Goal: Information Seeking & Learning: Learn about a topic

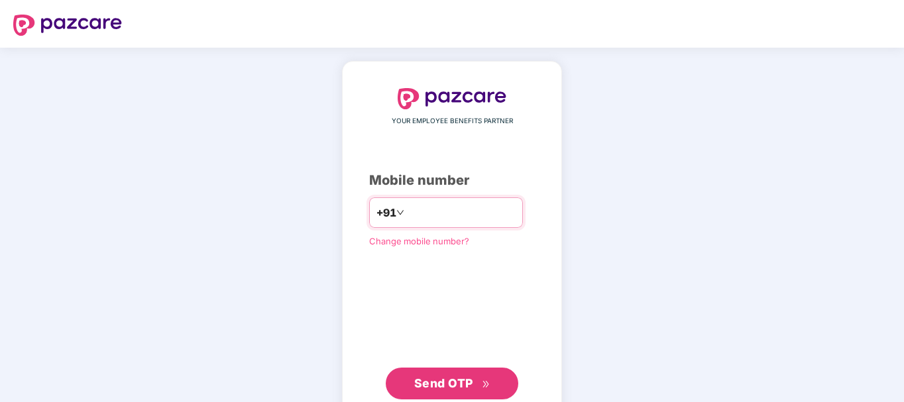
click at [432, 207] on input "number" at bounding box center [461, 212] width 109 height 21
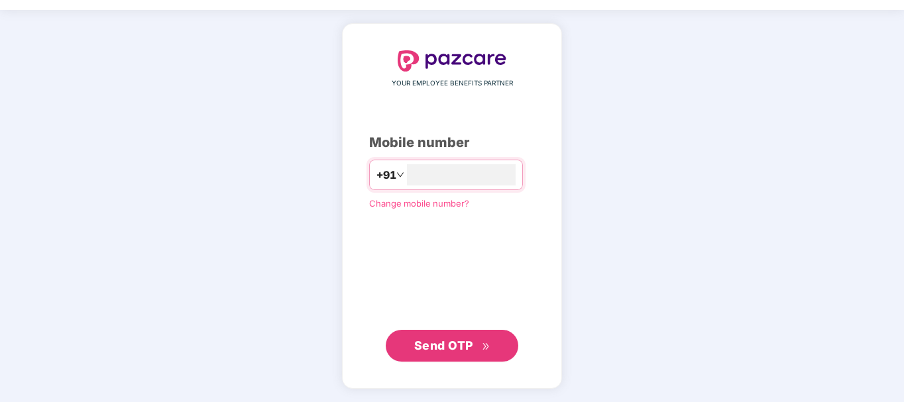
type input "**********"
click at [446, 348] on span "Send OTP" at bounding box center [443, 345] width 59 height 14
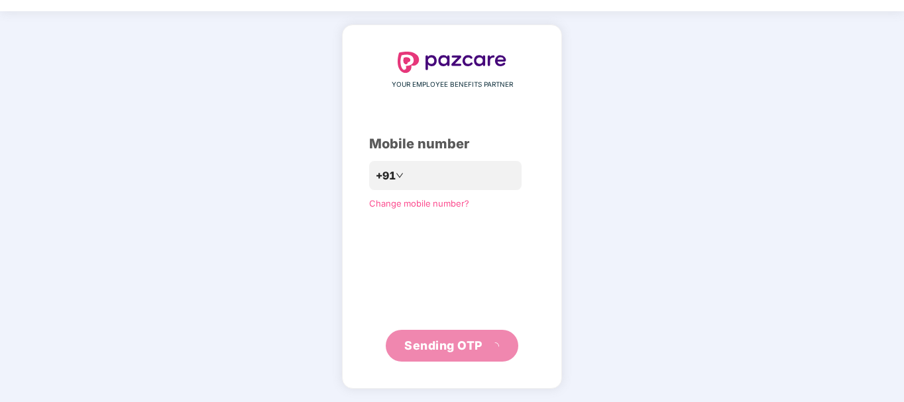
scroll to position [30, 0]
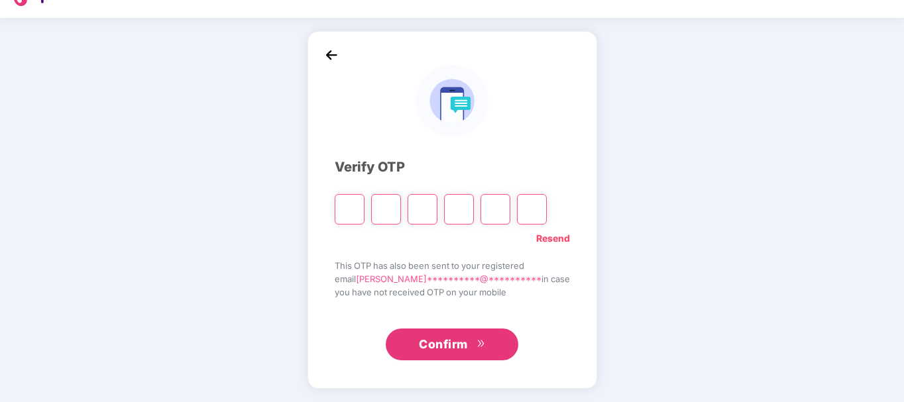
type input "*"
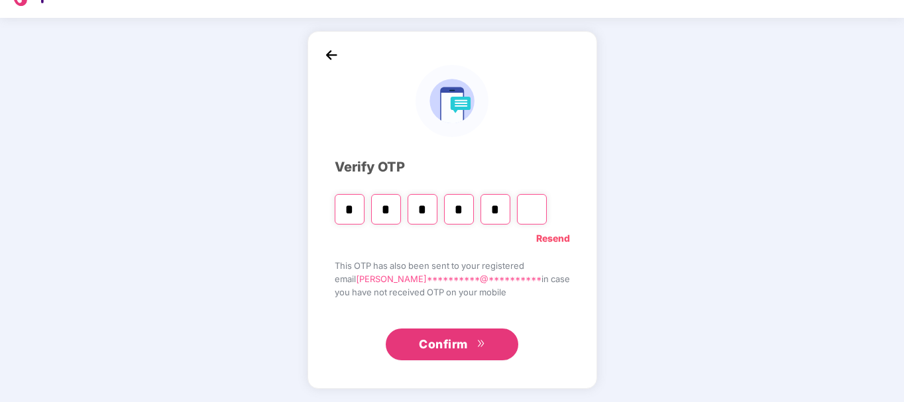
type input "*"
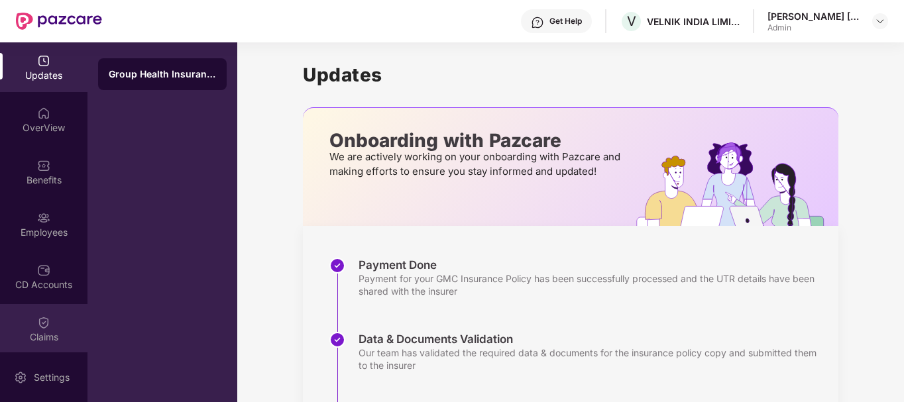
click at [56, 340] on div "Claims" at bounding box center [43, 337] width 87 height 13
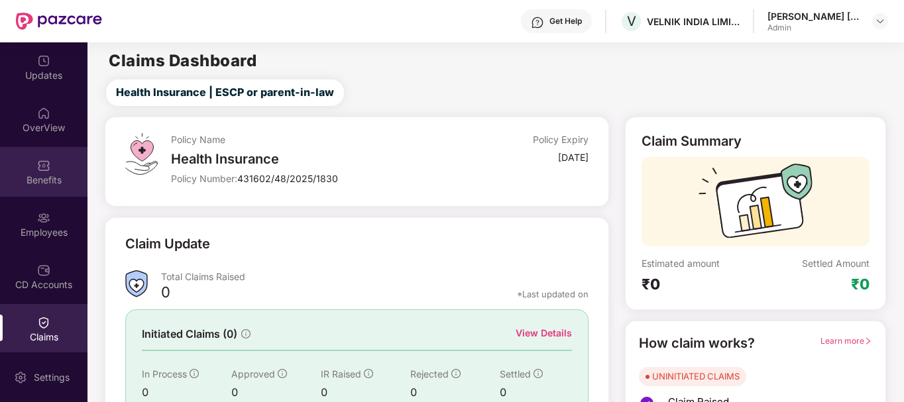
click at [40, 176] on div "Benefits" at bounding box center [43, 180] width 87 height 13
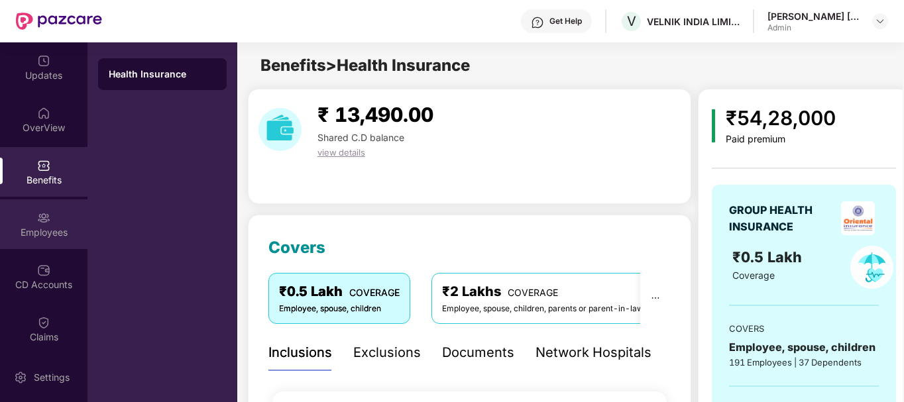
click at [51, 233] on div "Employees" at bounding box center [43, 232] width 87 height 13
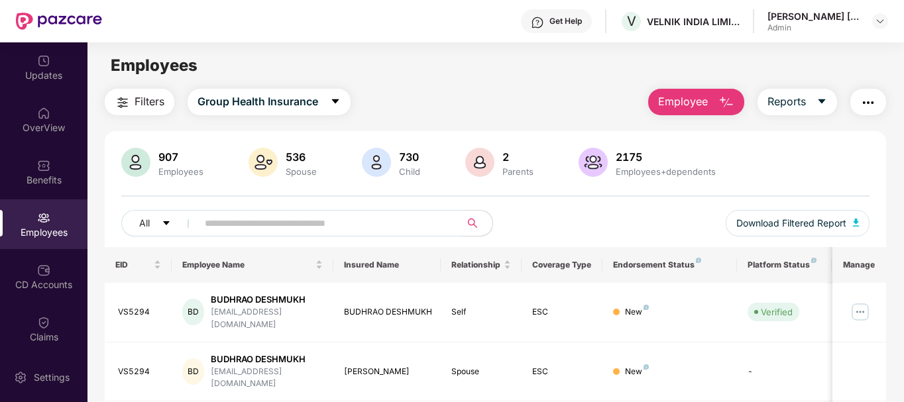
click at [870, 105] on img "button" at bounding box center [868, 103] width 16 height 16
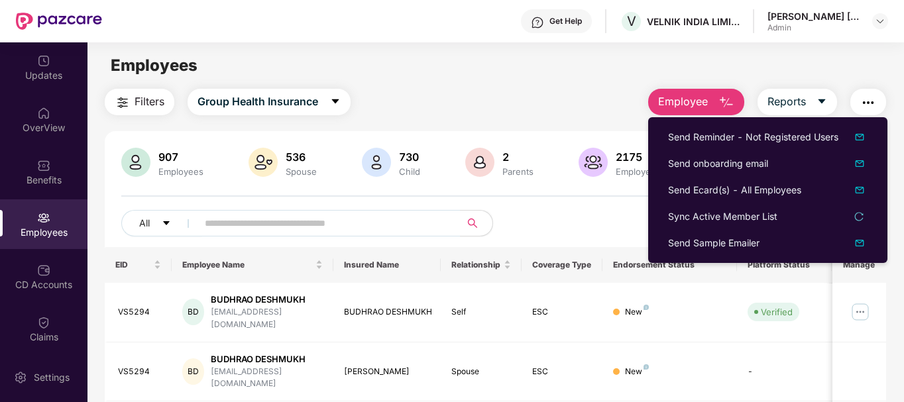
click at [482, 84] on main "Employees Filters Group Health Insurance Employee Reports 907 Employees 536 Spo…" at bounding box center [494, 243] width 815 height 402
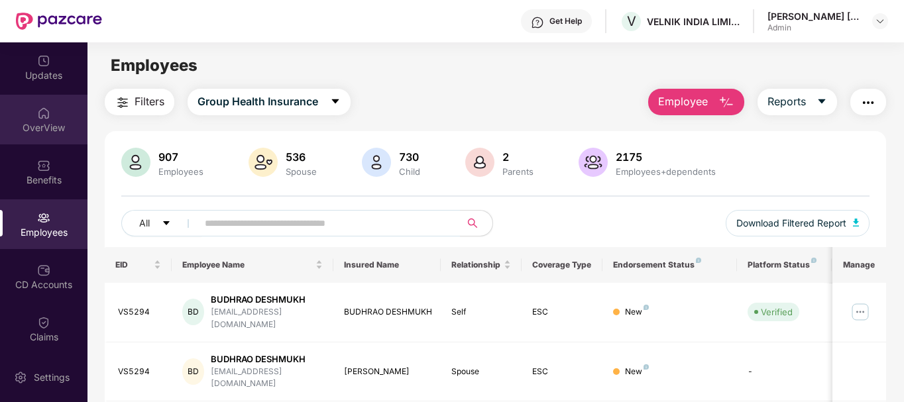
click at [31, 121] on div "OverView" at bounding box center [43, 127] width 87 height 13
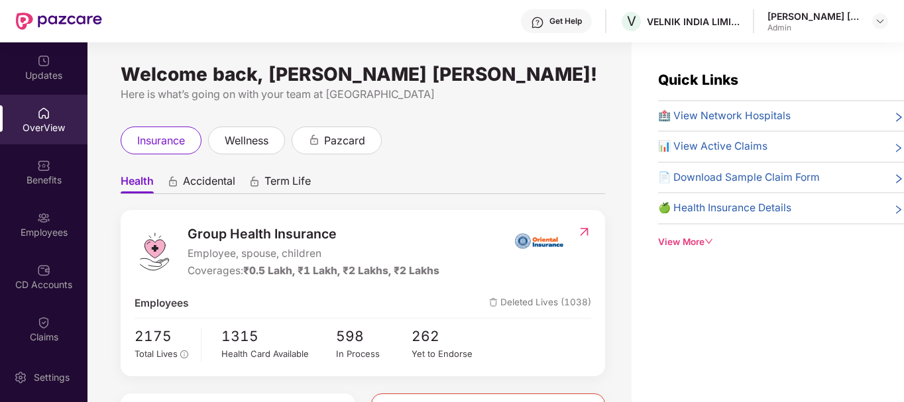
click at [767, 113] on span "🏥 View Network Hospitals" at bounding box center [724, 116] width 132 height 16
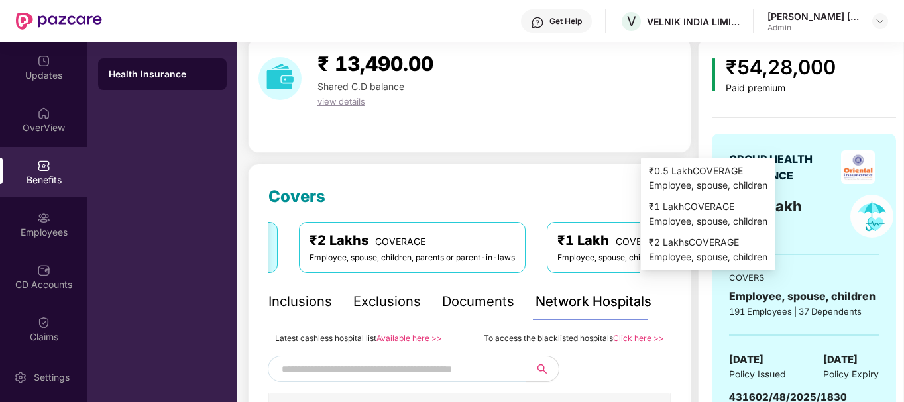
scroll to position [132, 0]
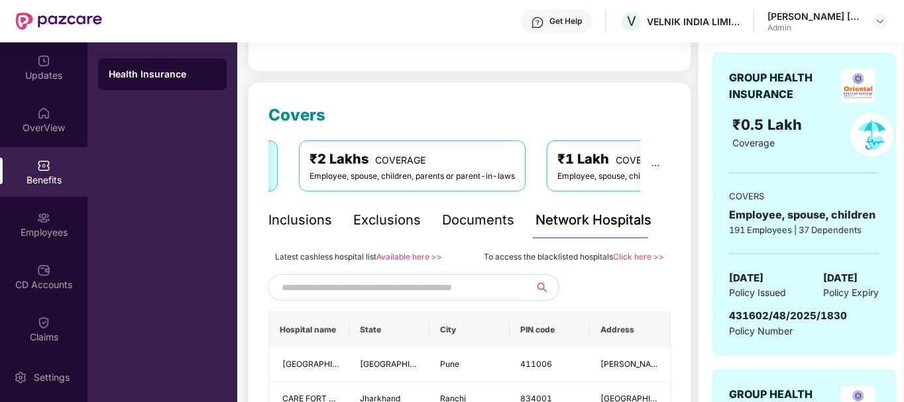
click at [605, 225] on div "Network Hospitals" at bounding box center [593, 220] width 116 height 21
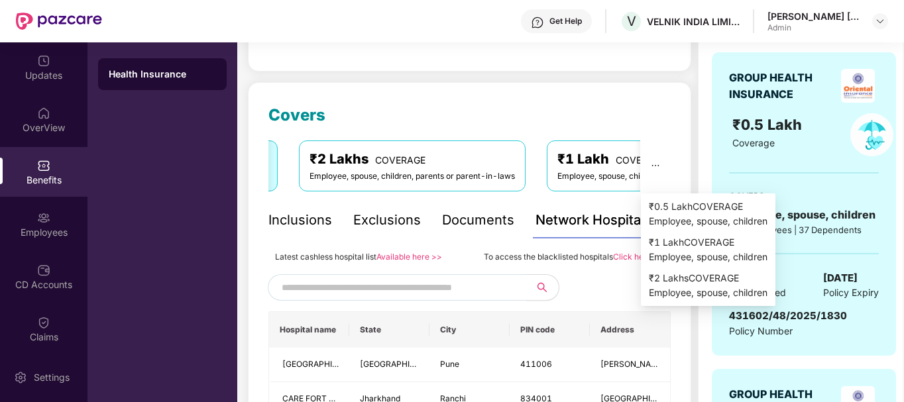
click at [654, 166] on icon "ellipsis" at bounding box center [654, 165] width 9 height 9
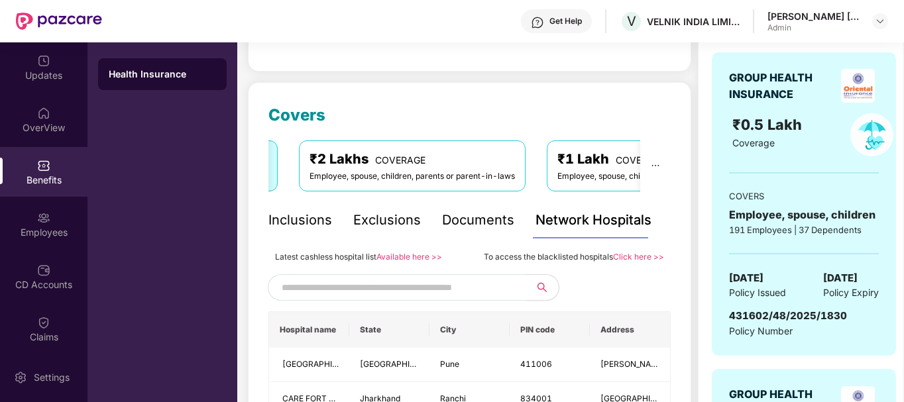
click at [387, 285] on input "text" at bounding box center [395, 288] width 227 height 20
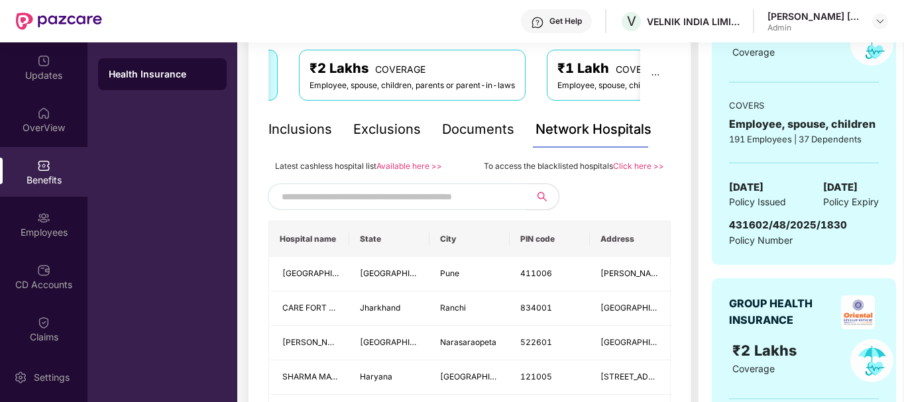
scroll to position [265, 0]
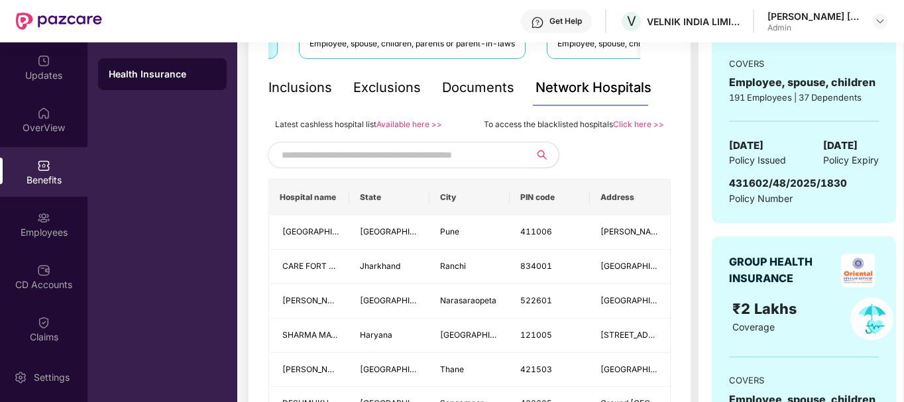
click at [156, 75] on div "Health Insurance" at bounding box center [162, 74] width 107 height 13
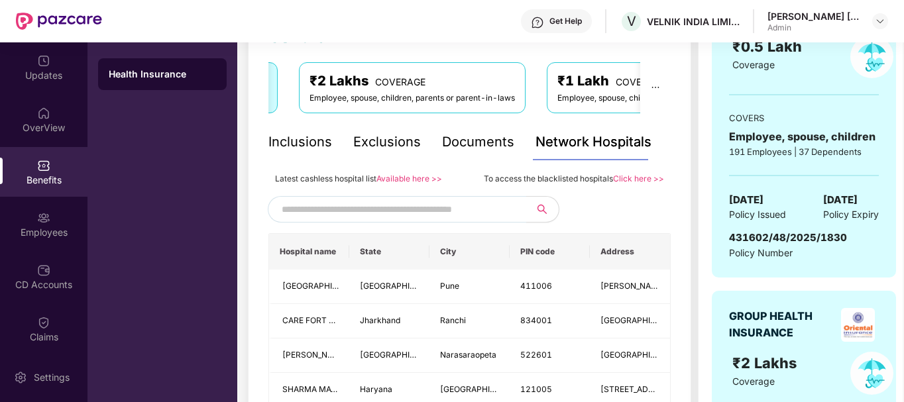
scroll to position [0, 0]
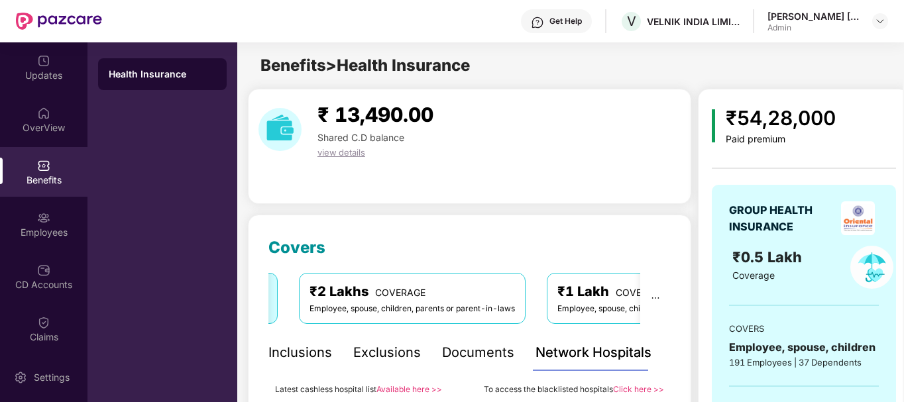
click at [573, 347] on div "Network Hospitals" at bounding box center [593, 352] width 116 height 21
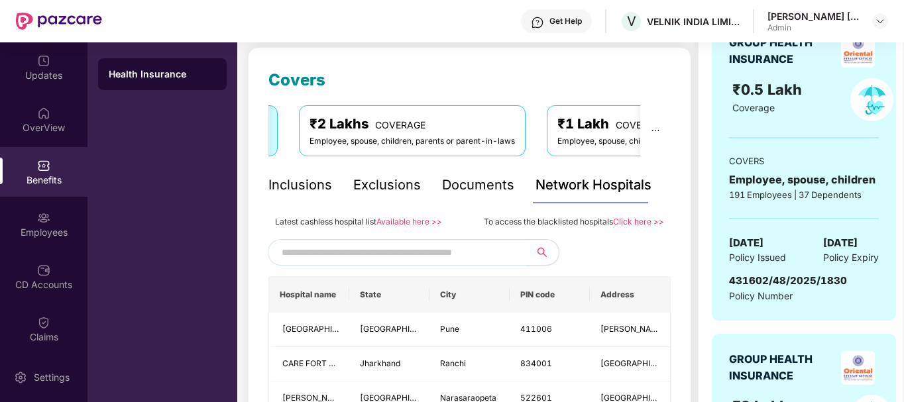
scroll to position [199, 0]
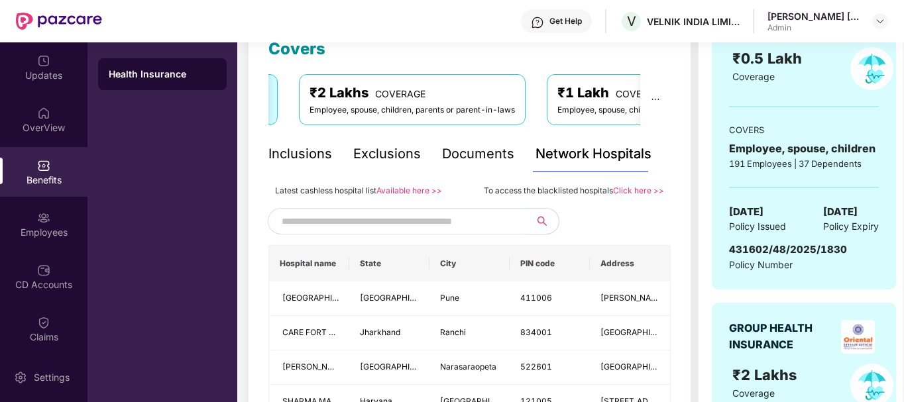
click at [411, 190] on link "Available here >>" at bounding box center [409, 190] width 66 height 10
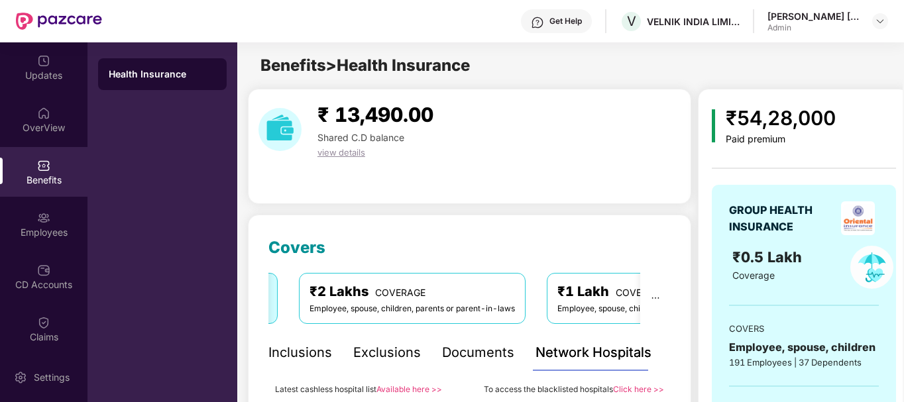
scroll to position [0, 7]
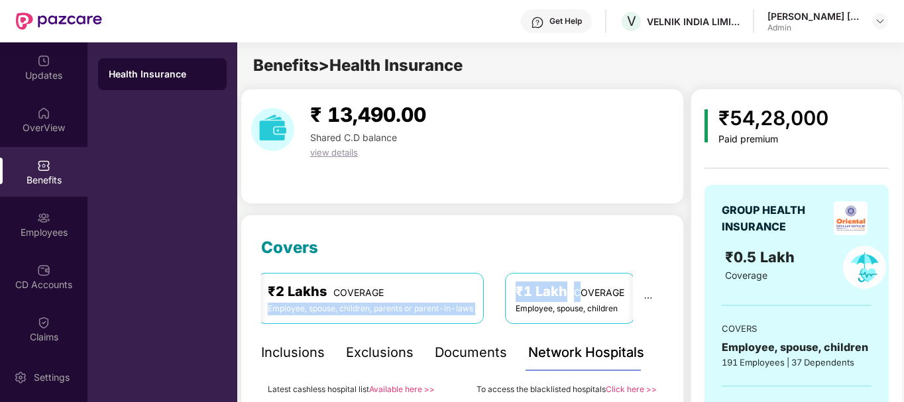
drag, startPoint x: 582, startPoint y: 297, endPoint x: 386, endPoint y: 293, distance: 196.1
click at [386, 293] on div "₹0.5 Lakh COVERAGE Employee, spouse, children ₹2 Lakhs COVERAGE Employee, spous…" at bounding box center [443, 298] width 699 height 50
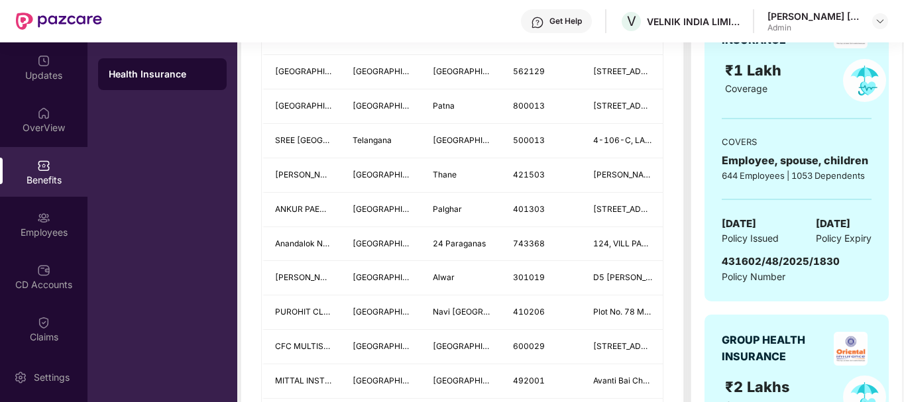
scroll to position [861, 0]
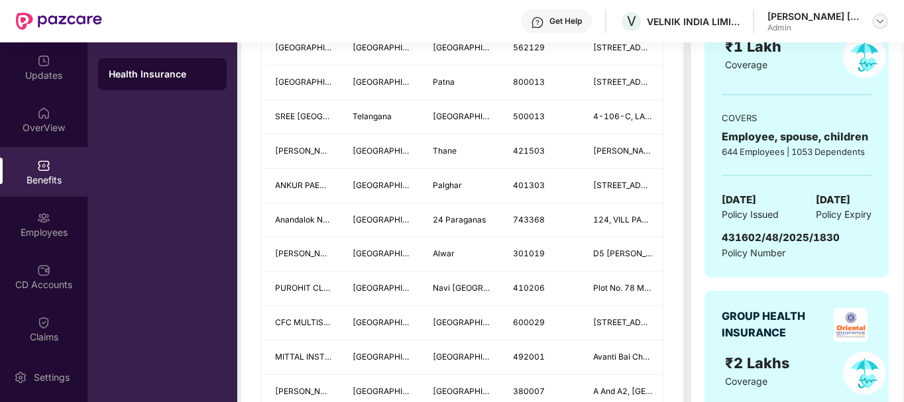
click at [884, 25] on img at bounding box center [879, 21] width 11 height 11
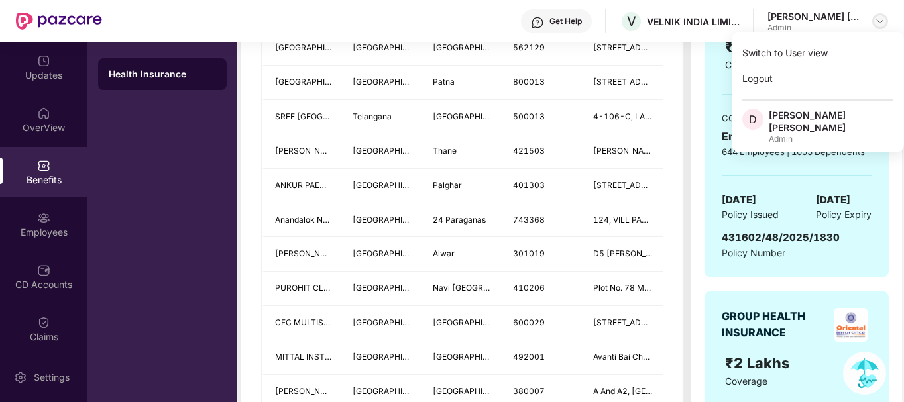
click at [884, 25] on img at bounding box center [879, 21] width 11 height 11
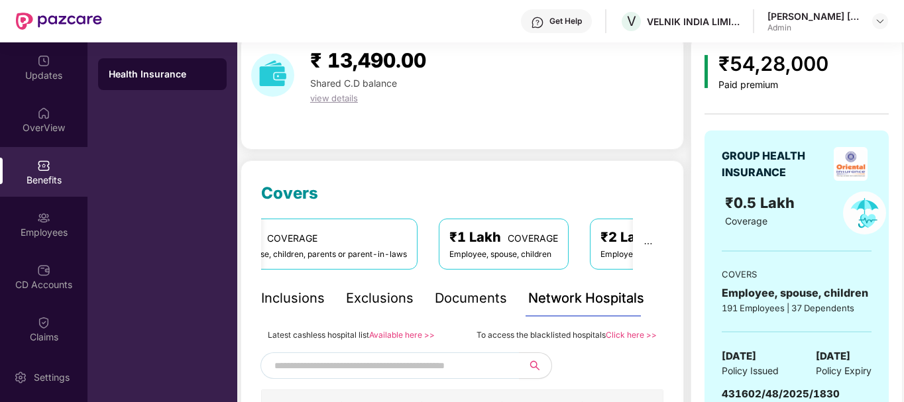
scroll to position [132, 0]
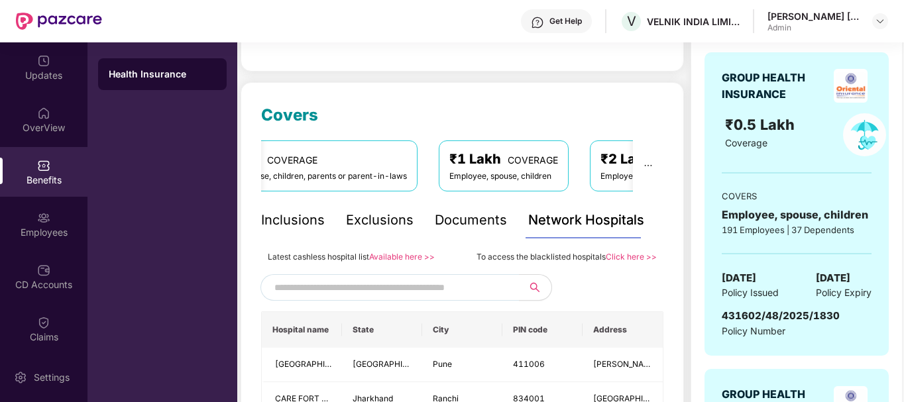
click at [333, 214] on div "Inclusions Exclusions Documents Network Hospitals" at bounding box center [452, 220] width 383 height 36
click at [298, 225] on div "Inclusions" at bounding box center [293, 220] width 64 height 21
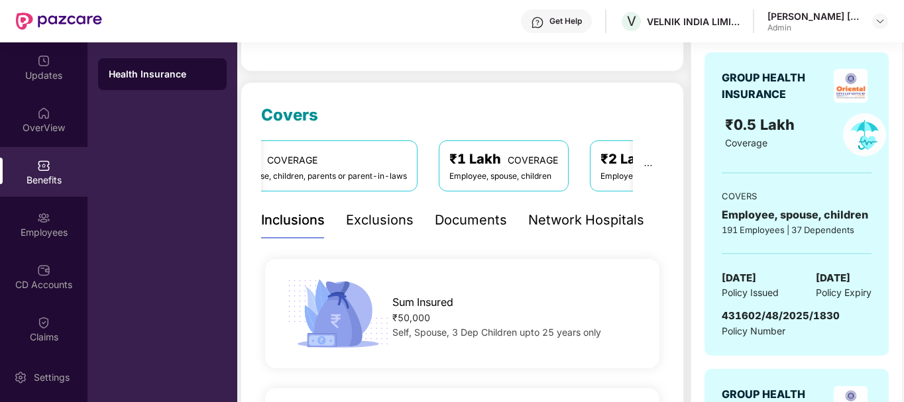
click at [479, 220] on div "Documents" at bounding box center [471, 220] width 72 height 21
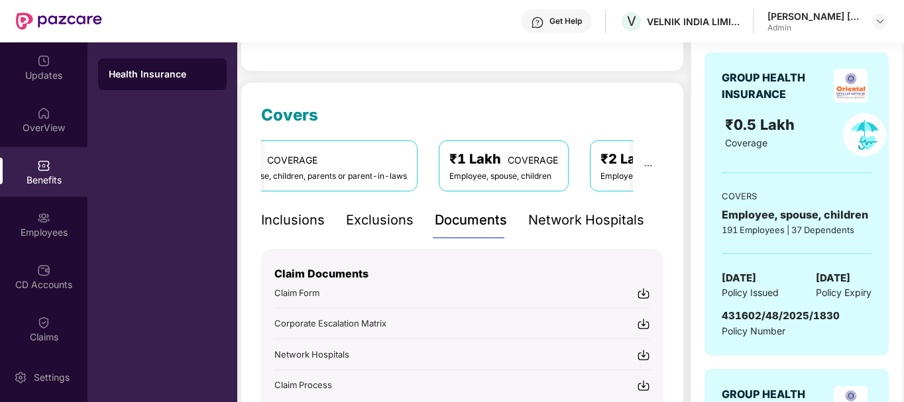
click at [393, 219] on div "Exclusions" at bounding box center [380, 220] width 68 height 21
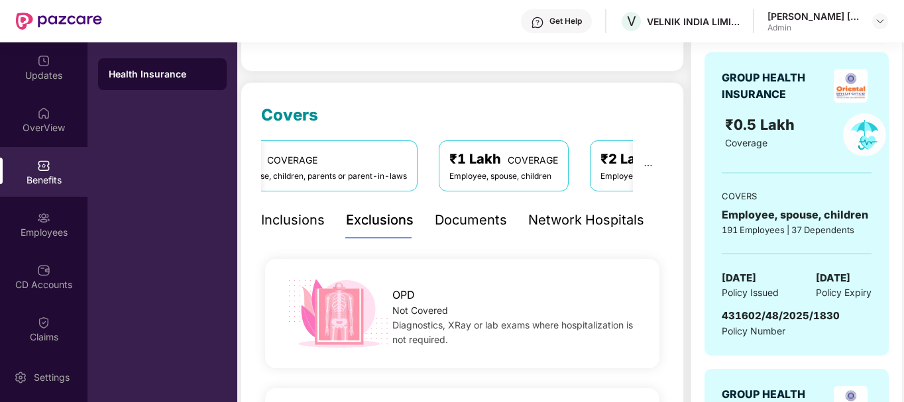
click at [298, 217] on div "Inclusions" at bounding box center [293, 220] width 64 height 21
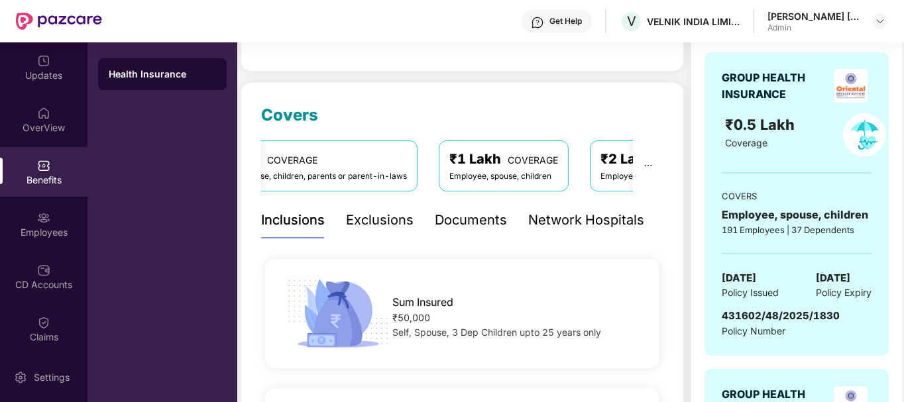
click at [597, 215] on div "Network Hospitals" at bounding box center [586, 220] width 116 height 21
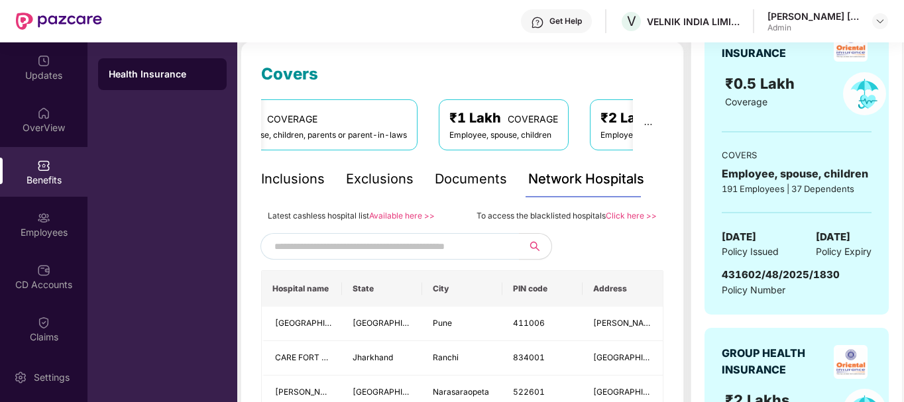
scroll to position [199, 0]
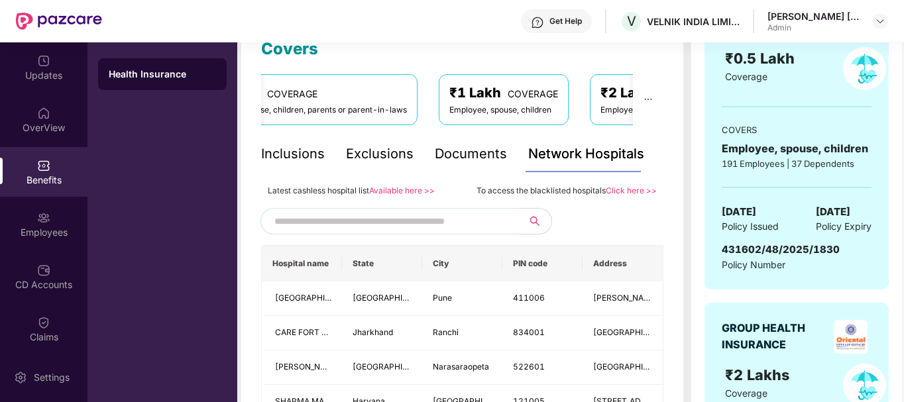
click at [631, 189] on link "Click here >>" at bounding box center [630, 190] width 51 height 10
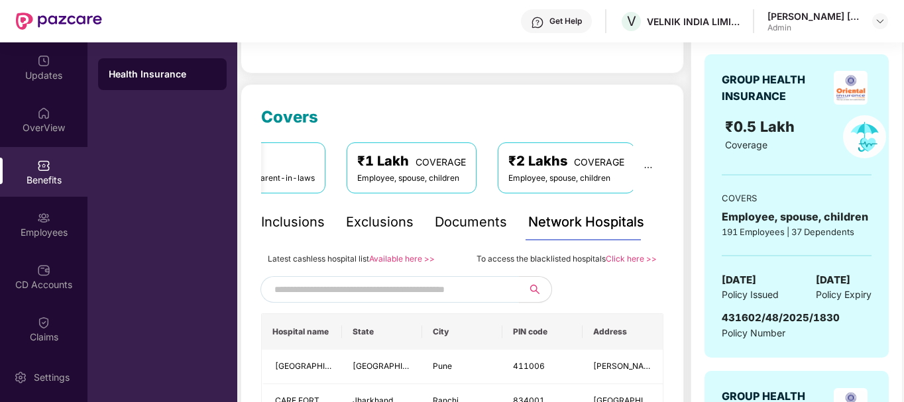
scroll to position [132, 0]
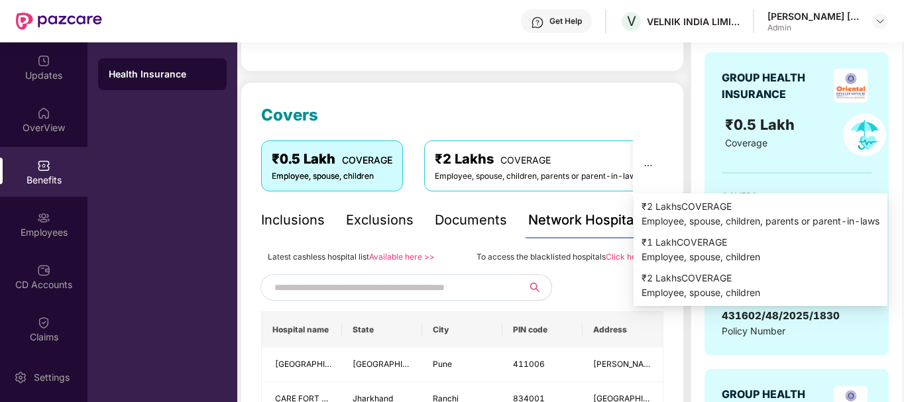
click at [648, 160] on button "button" at bounding box center [648, 165] width 30 height 50
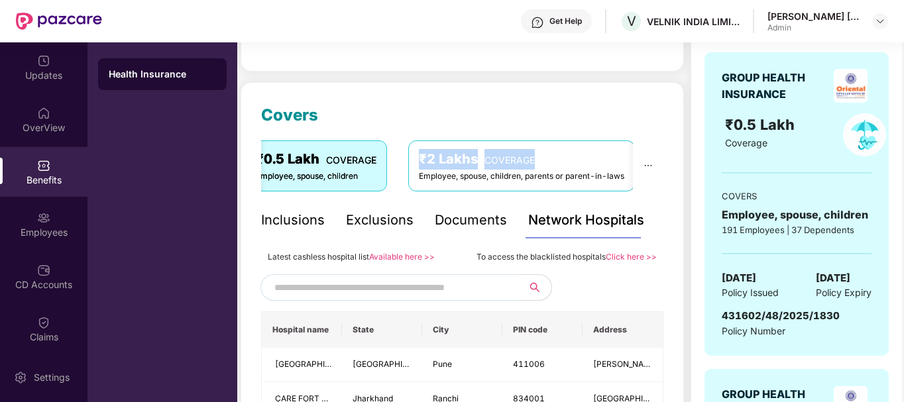
drag, startPoint x: 619, startPoint y: 167, endPoint x: 411, endPoint y: 147, distance: 209.6
click at [411, 147] on div "₹2 Lakhs COVERAGE Employee, spouse, children, parents or parent-in-laws" at bounding box center [521, 165] width 227 height 50
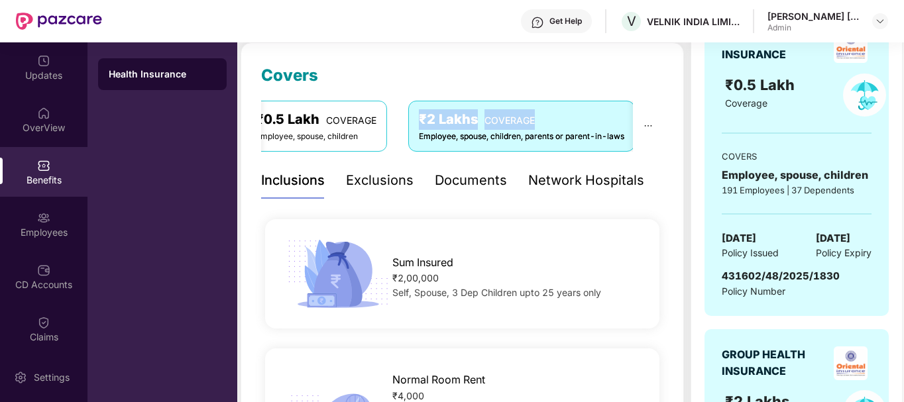
scroll to position [199, 0]
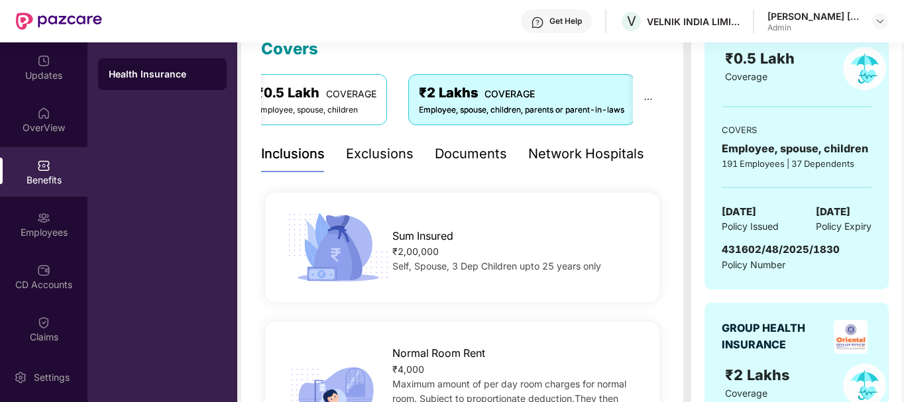
click at [581, 150] on div "Network Hospitals" at bounding box center [586, 154] width 116 height 21
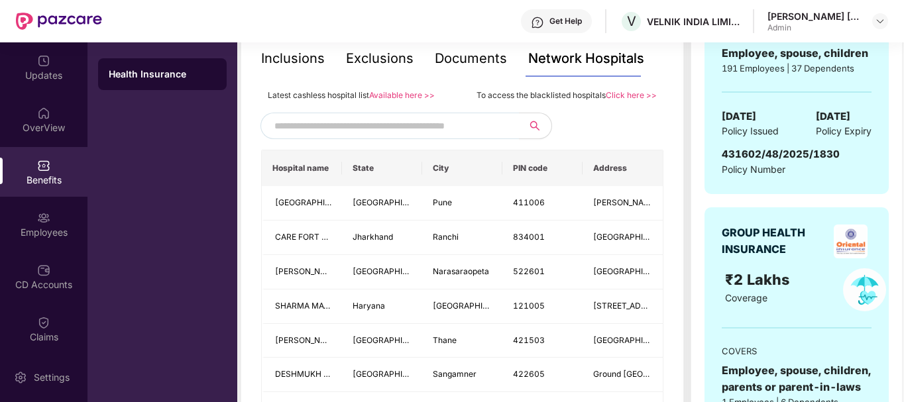
scroll to position [331, 0]
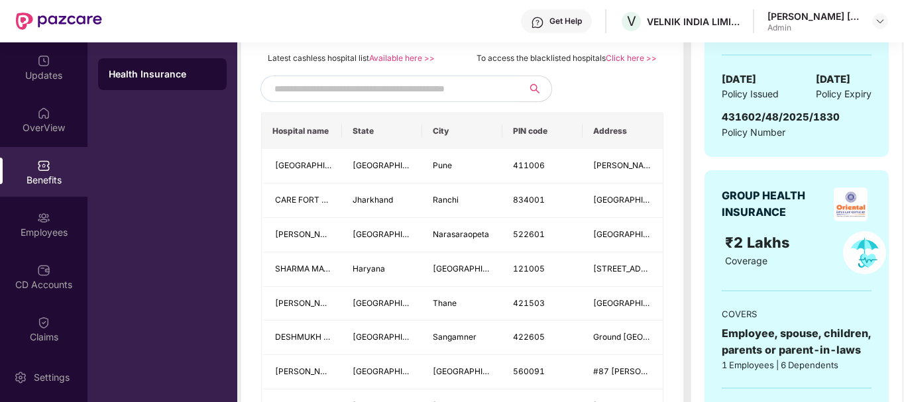
click at [456, 87] on input "text" at bounding box center [387, 89] width 227 height 20
type input "******"
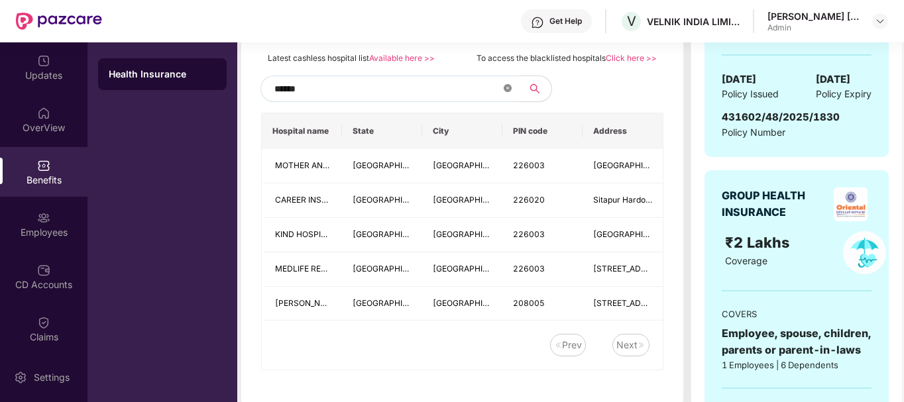
click at [505, 89] on icon "close-circle" at bounding box center [507, 88] width 8 height 8
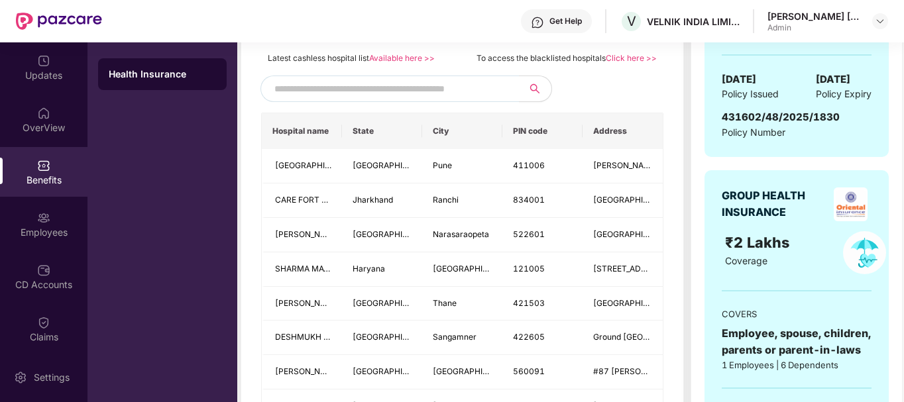
click at [594, 81] on div at bounding box center [462, 89] width 402 height 26
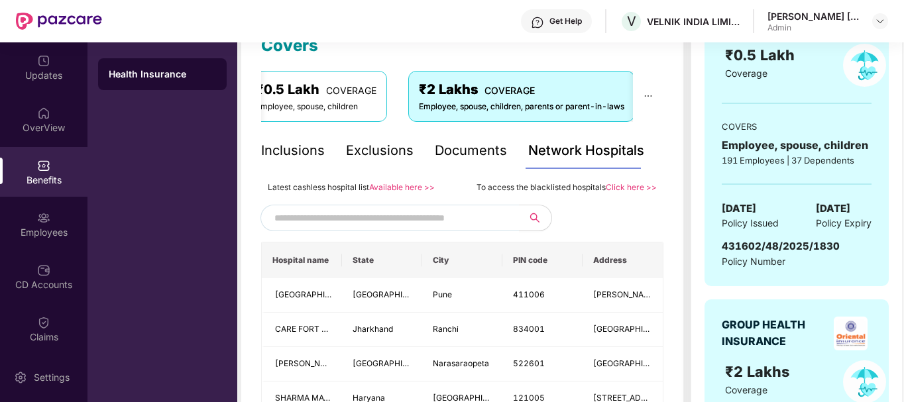
scroll to position [199, 0]
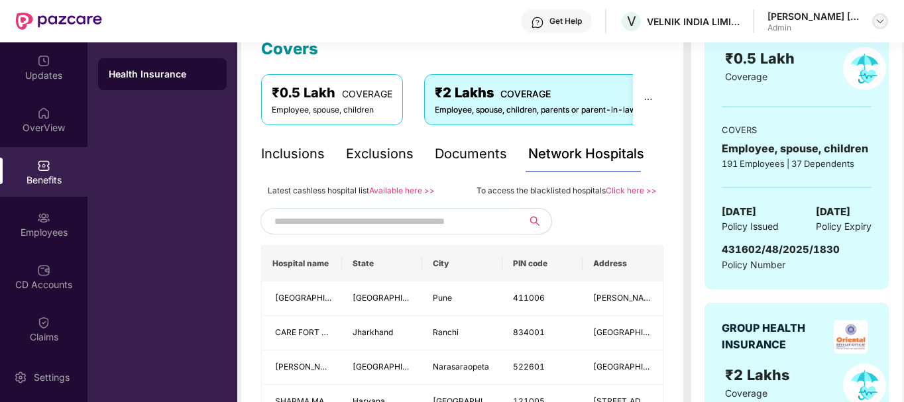
click at [879, 20] on img at bounding box center [879, 21] width 11 height 11
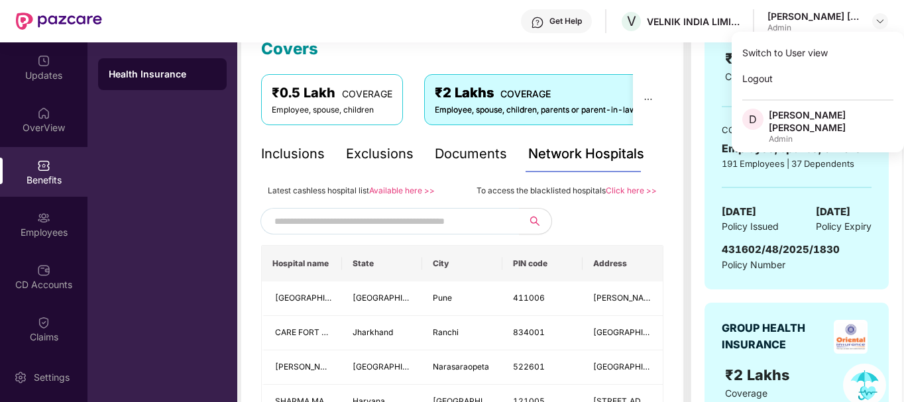
click at [574, 210] on div at bounding box center [462, 221] width 402 height 26
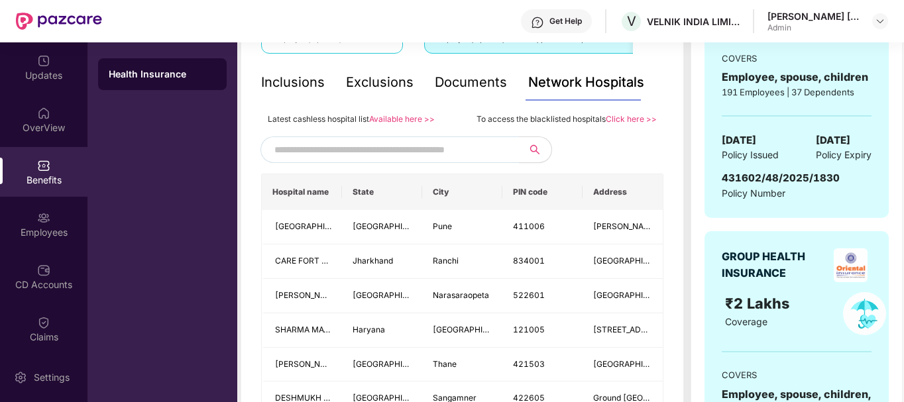
scroll to position [0, 0]
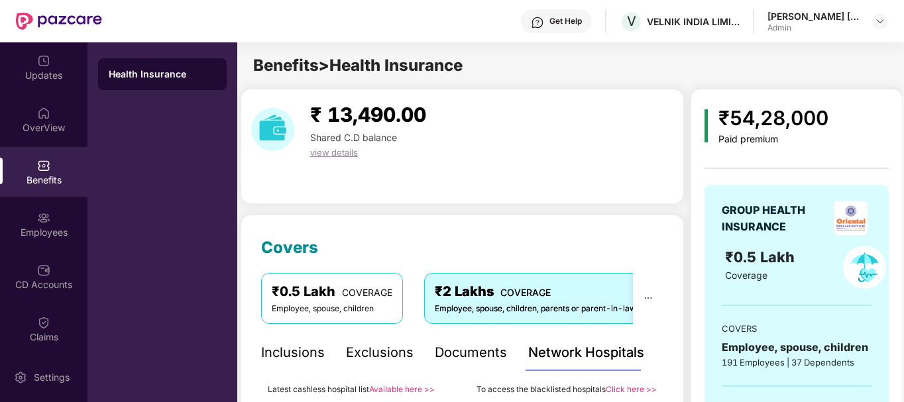
click at [569, 21] on div "Get Help" at bounding box center [565, 21] width 32 height 11
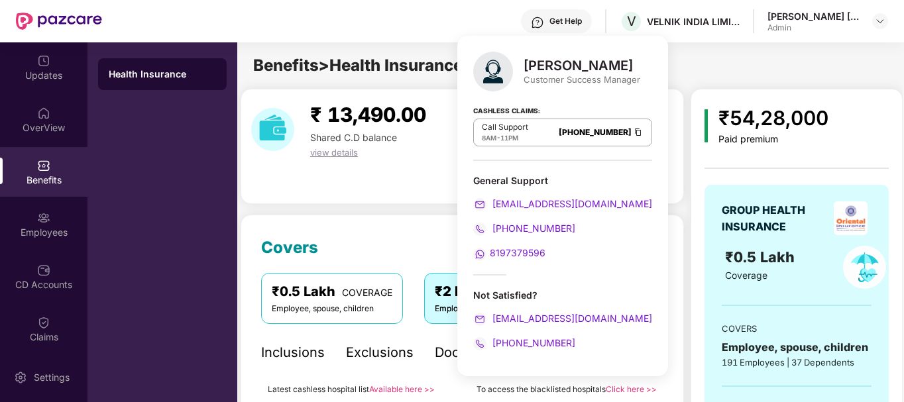
click at [432, 182] on div "₹ 13,490.00 Shared C.D balance view details" at bounding box center [461, 146] width 443 height 115
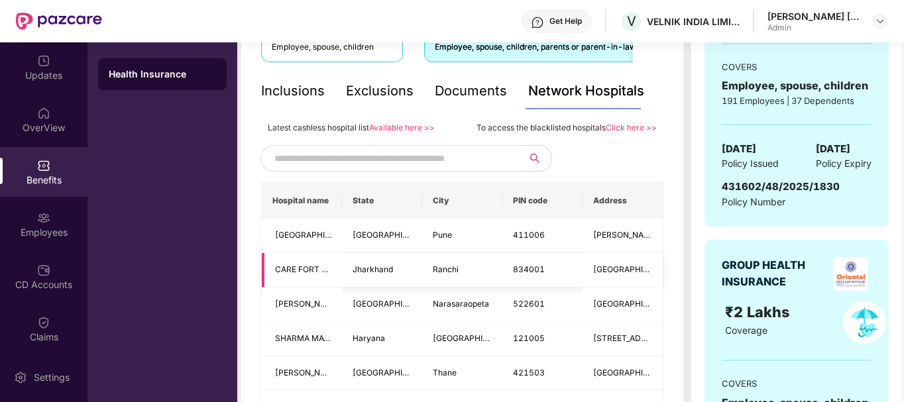
scroll to position [199, 0]
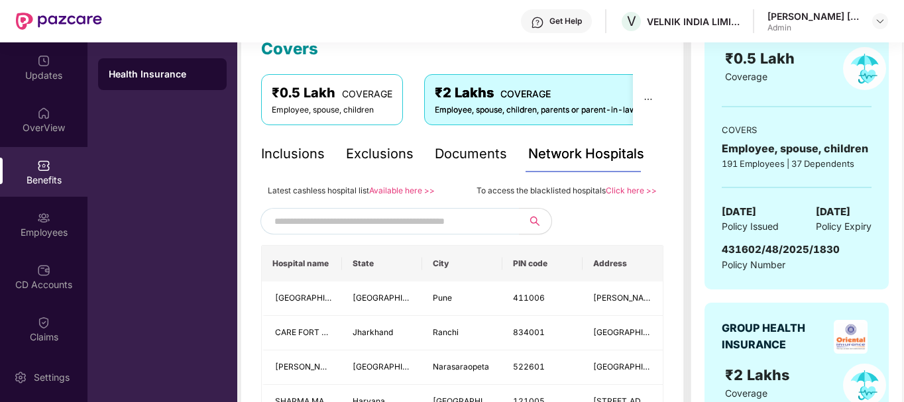
click at [610, 265] on span "Address" at bounding box center [622, 263] width 59 height 11
click at [466, 144] on div "Documents" at bounding box center [471, 154] width 72 height 21
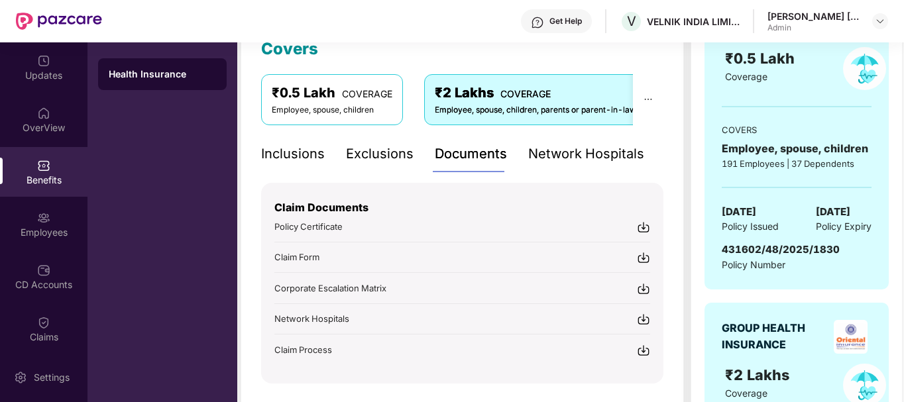
click at [645, 317] on img at bounding box center [643, 319] width 13 height 13
